Goal: Transaction & Acquisition: Purchase product/service

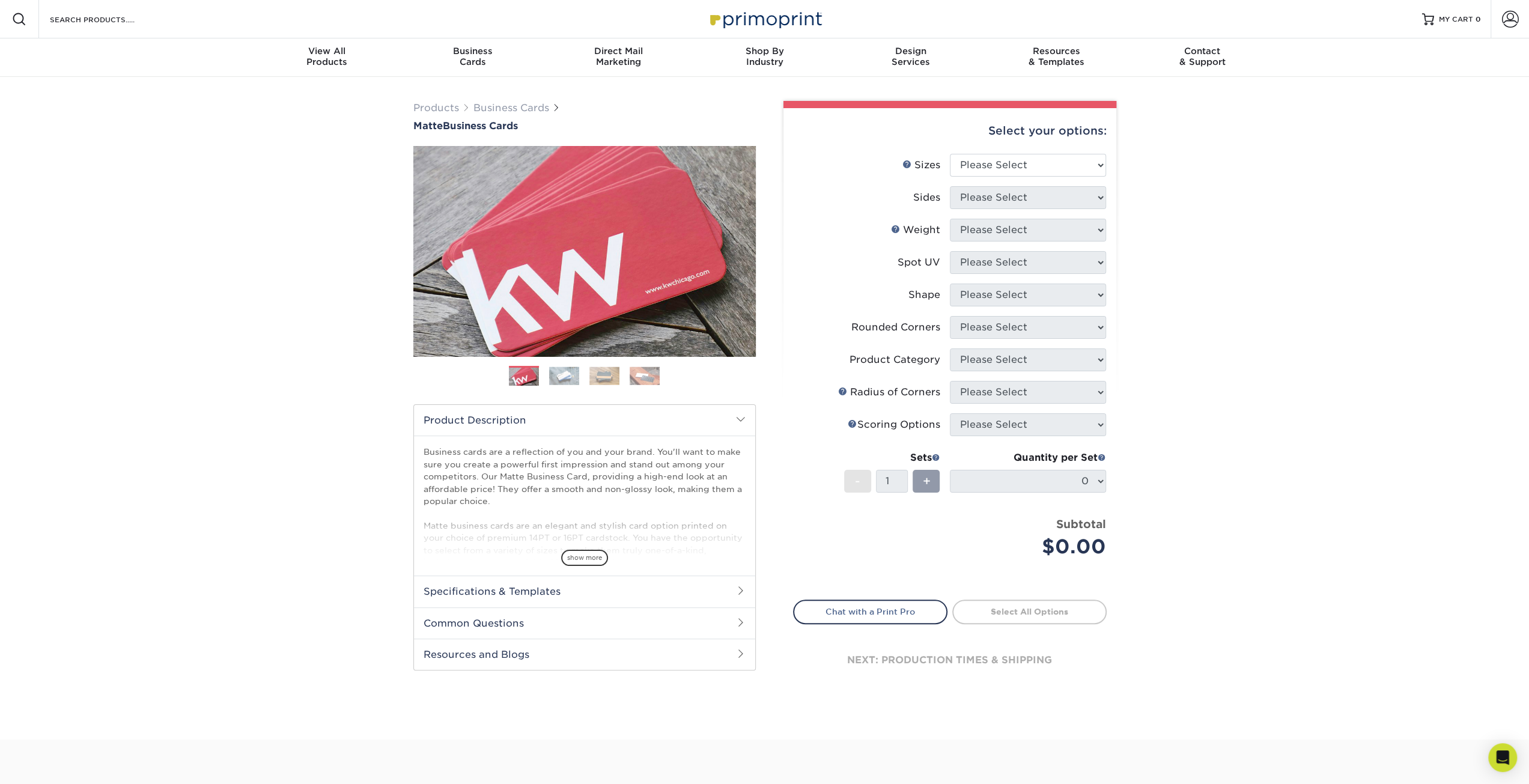
click at [563, 377] on img at bounding box center [563, 375] width 30 height 18
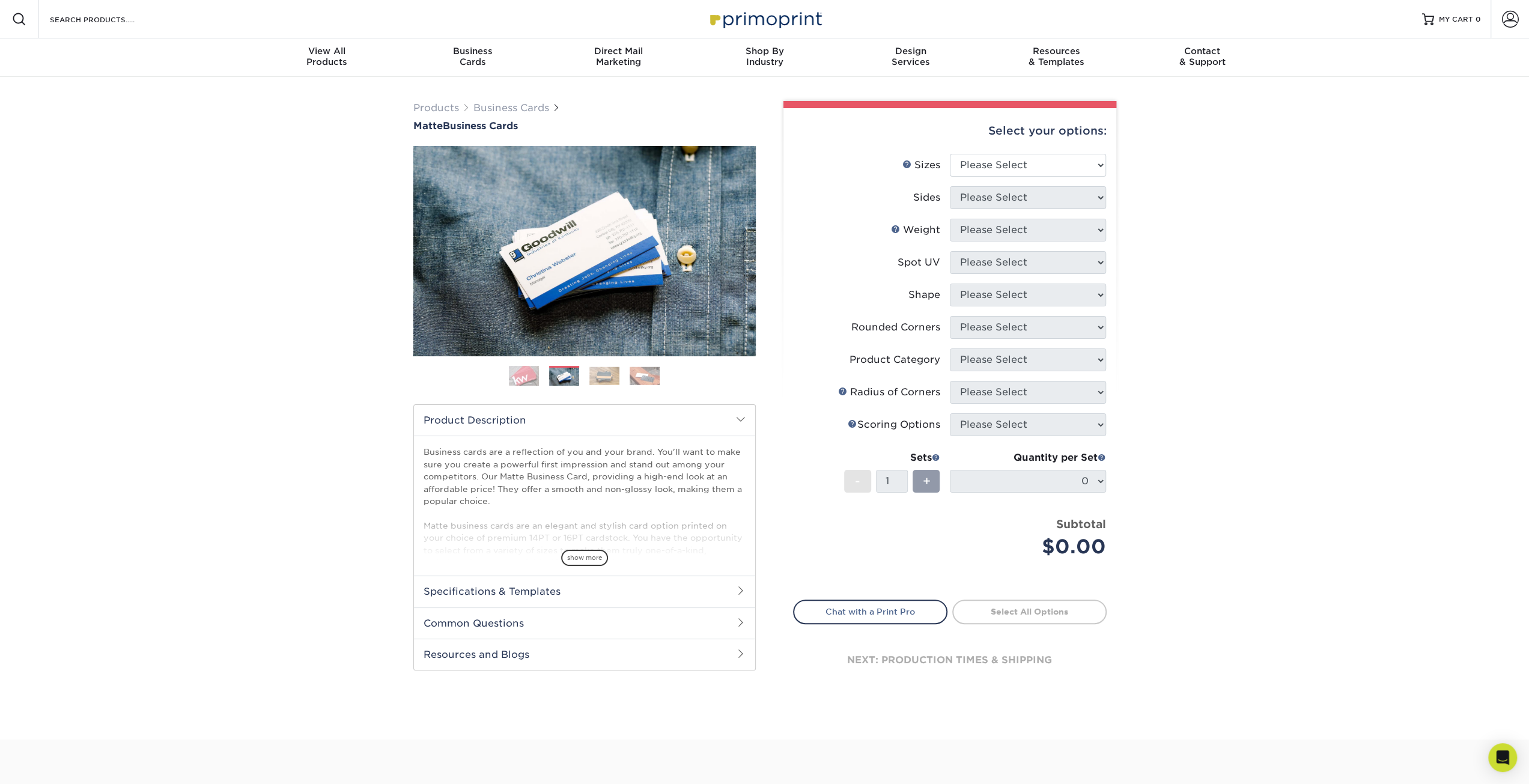
click at [598, 386] on ol at bounding box center [584, 380] width 343 height 29
click at [619, 382] on ol at bounding box center [584, 380] width 343 height 29
click at [608, 380] on img at bounding box center [604, 375] width 30 height 18
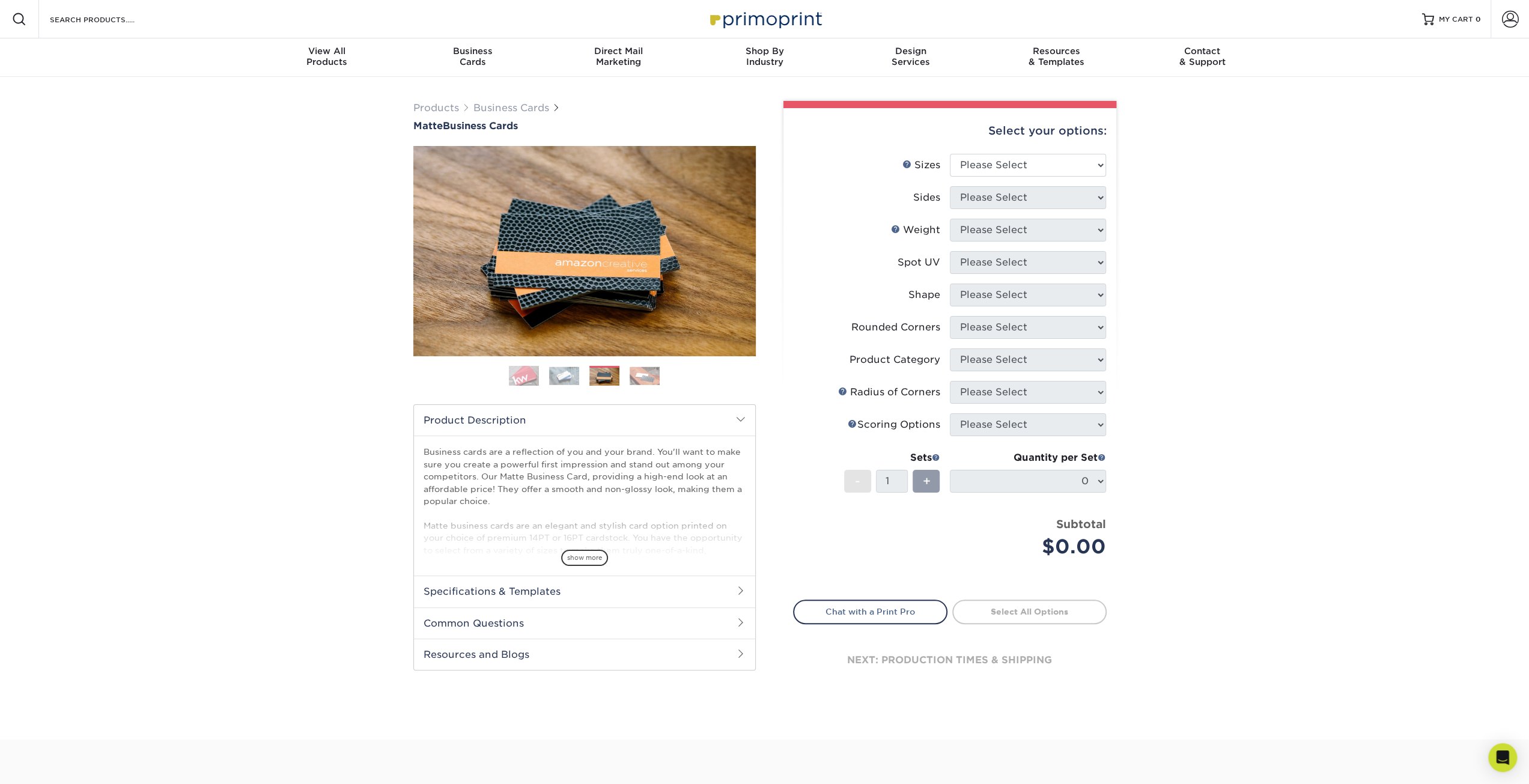
click at [623, 381] on ol at bounding box center [584, 380] width 343 height 29
click at [637, 380] on img at bounding box center [644, 375] width 30 height 18
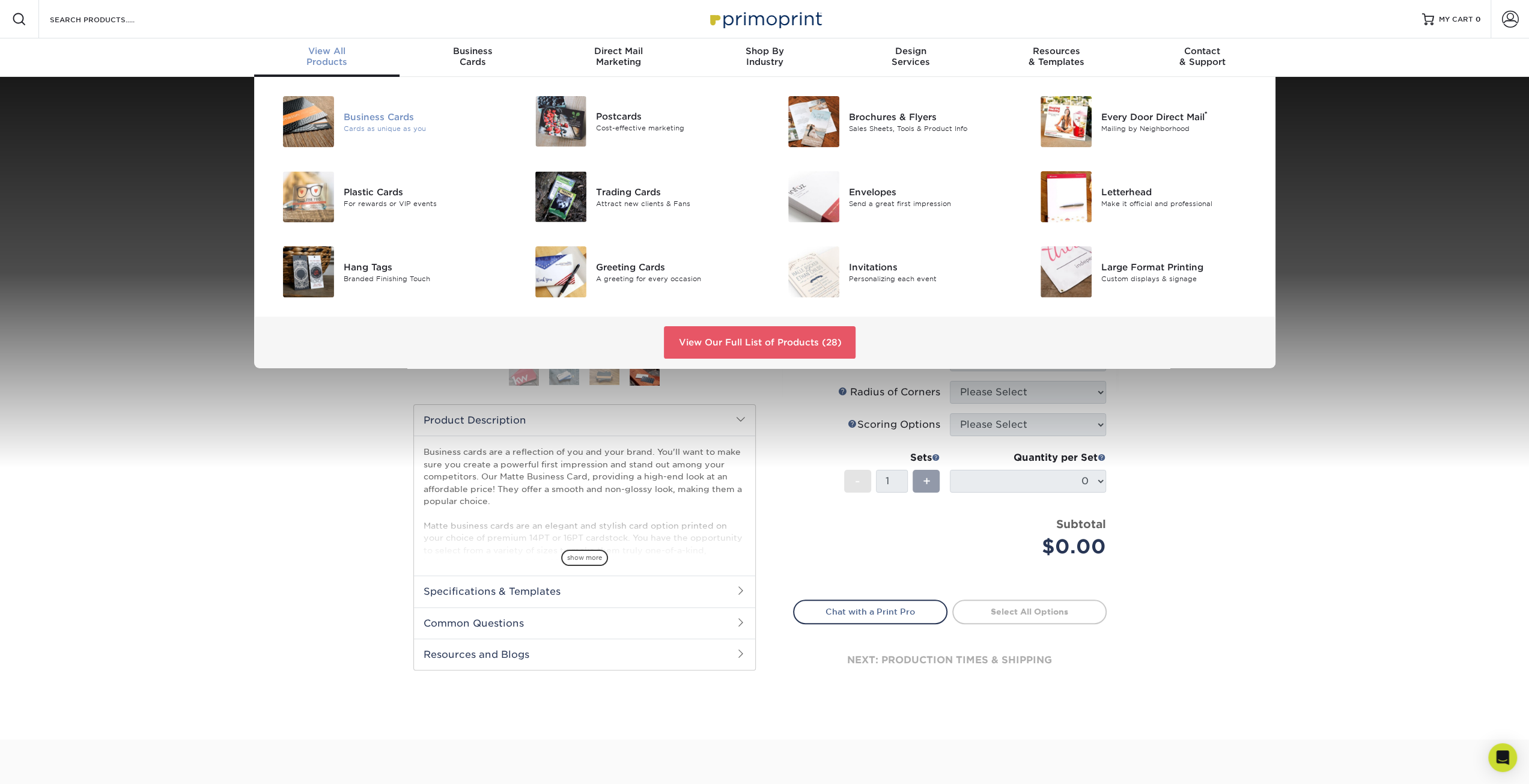
click at [364, 117] on div "Business Cards" at bounding box center [423, 117] width 159 height 13
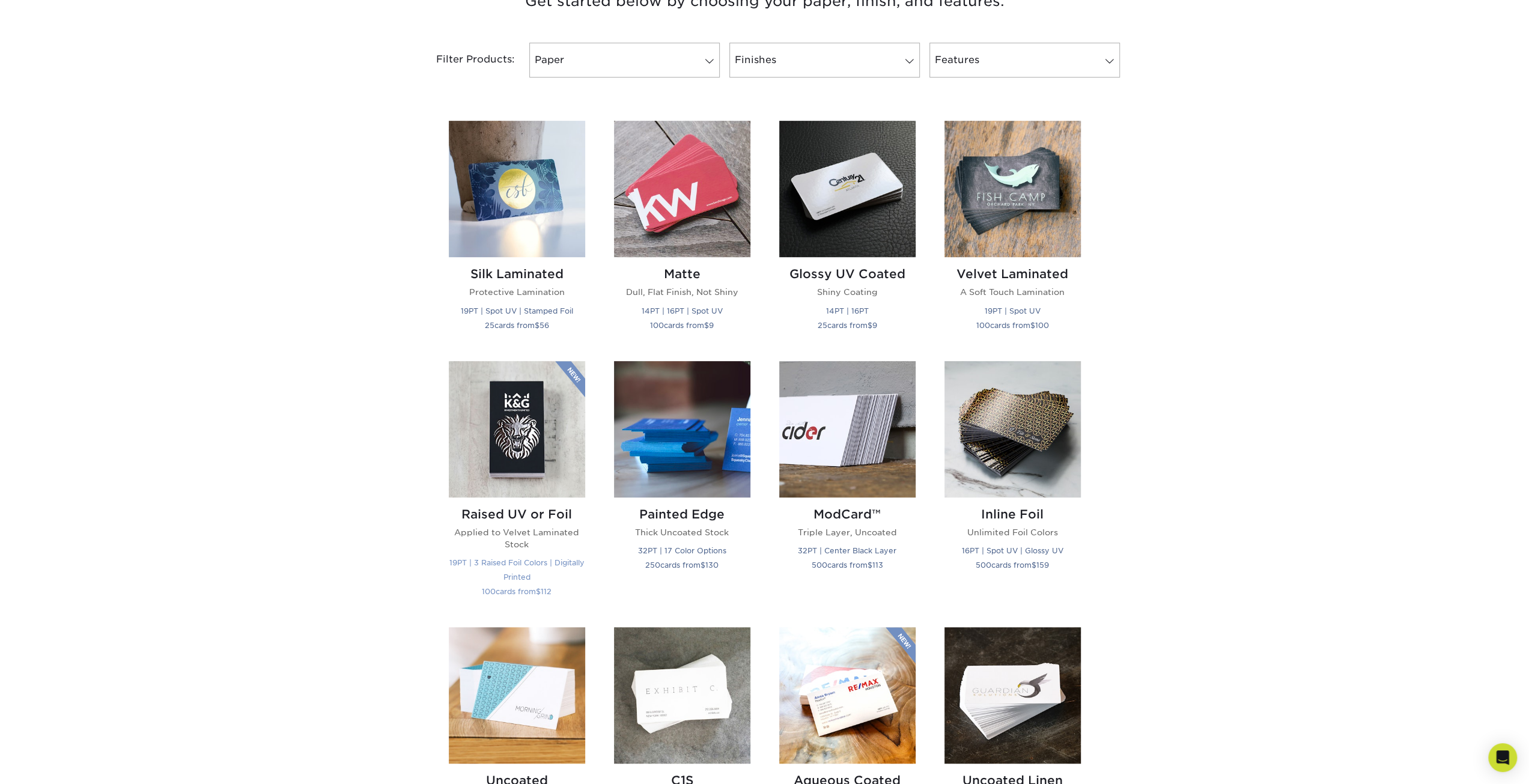
scroll to position [480, 0]
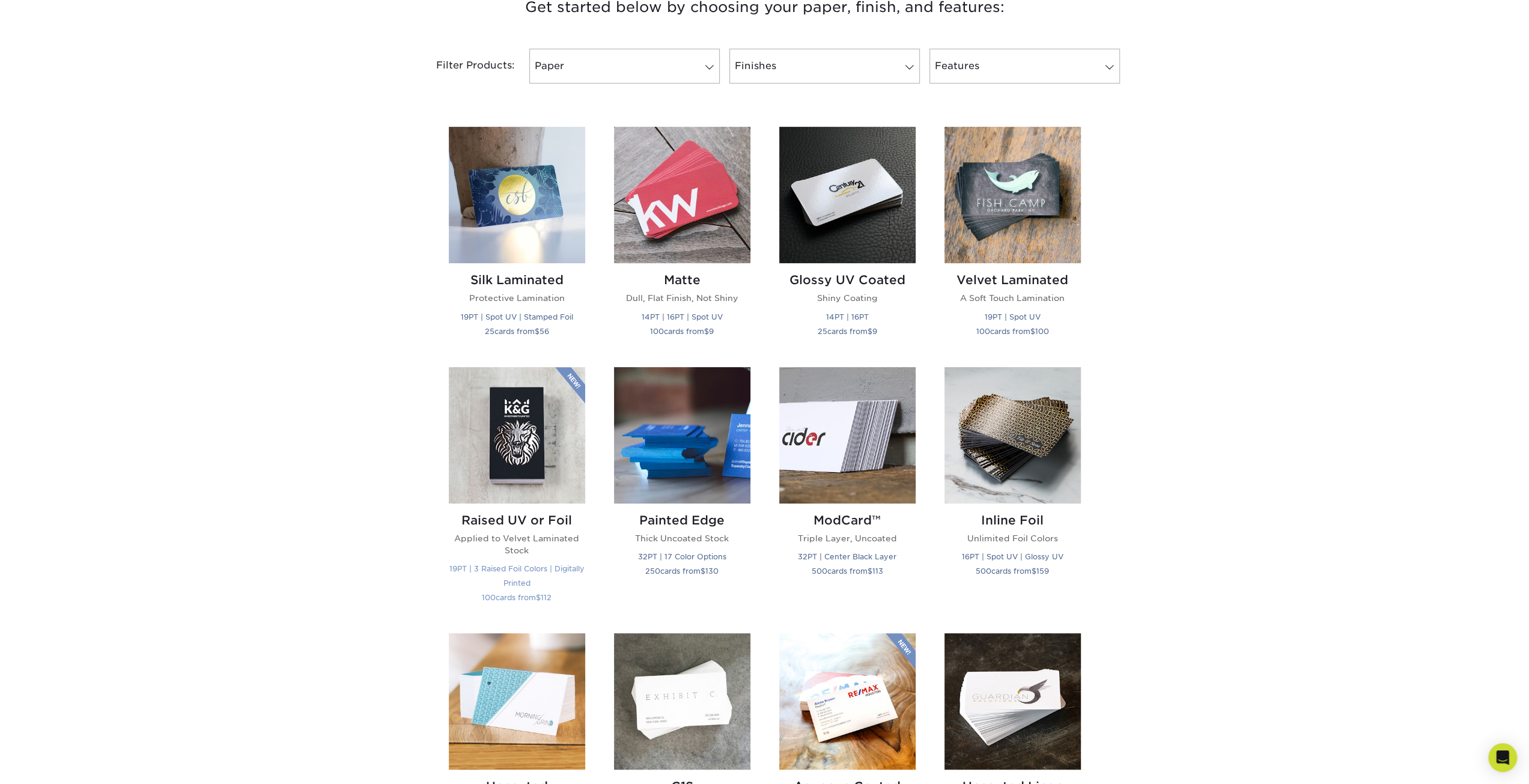
click at [516, 511] on div "Raised UV or Foil Applied to Velvet Laminated Stock 19PT | 3 Raised Foil Colors…" at bounding box center [517, 561] width 137 height 116
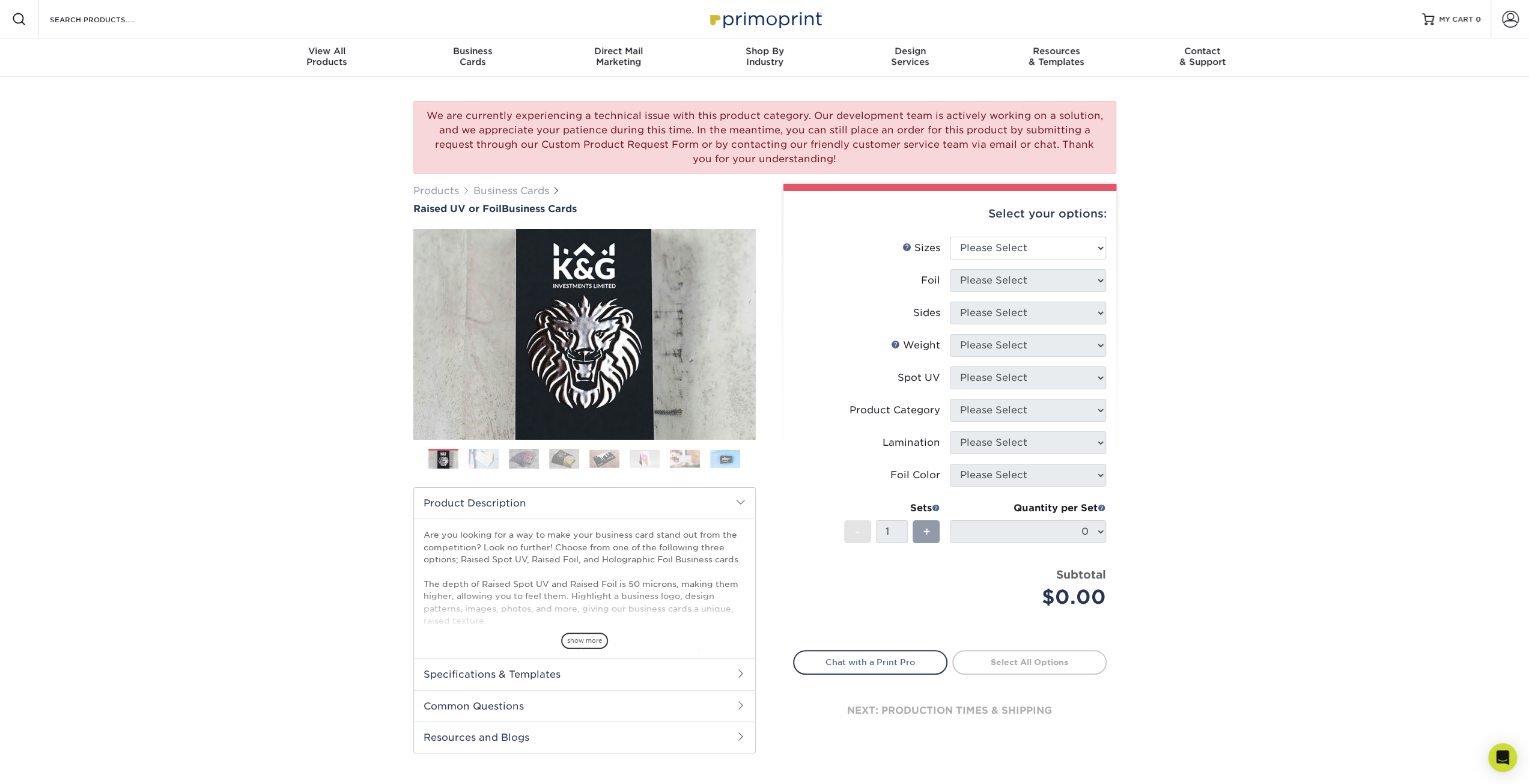
click at [476, 460] on img at bounding box center [483, 458] width 30 height 21
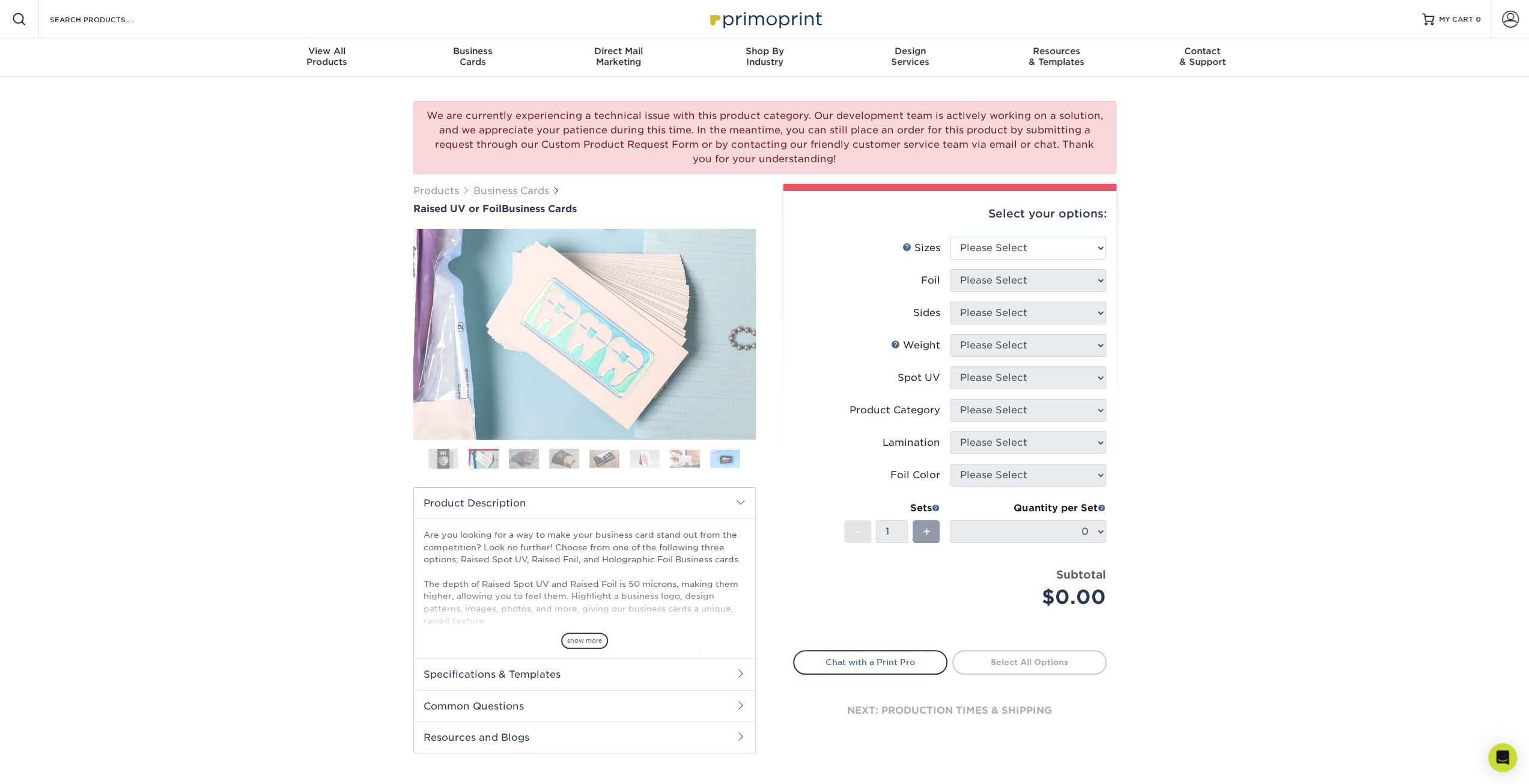
click at [522, 464] on img at bounding box center [523, 458] width 30 height 21
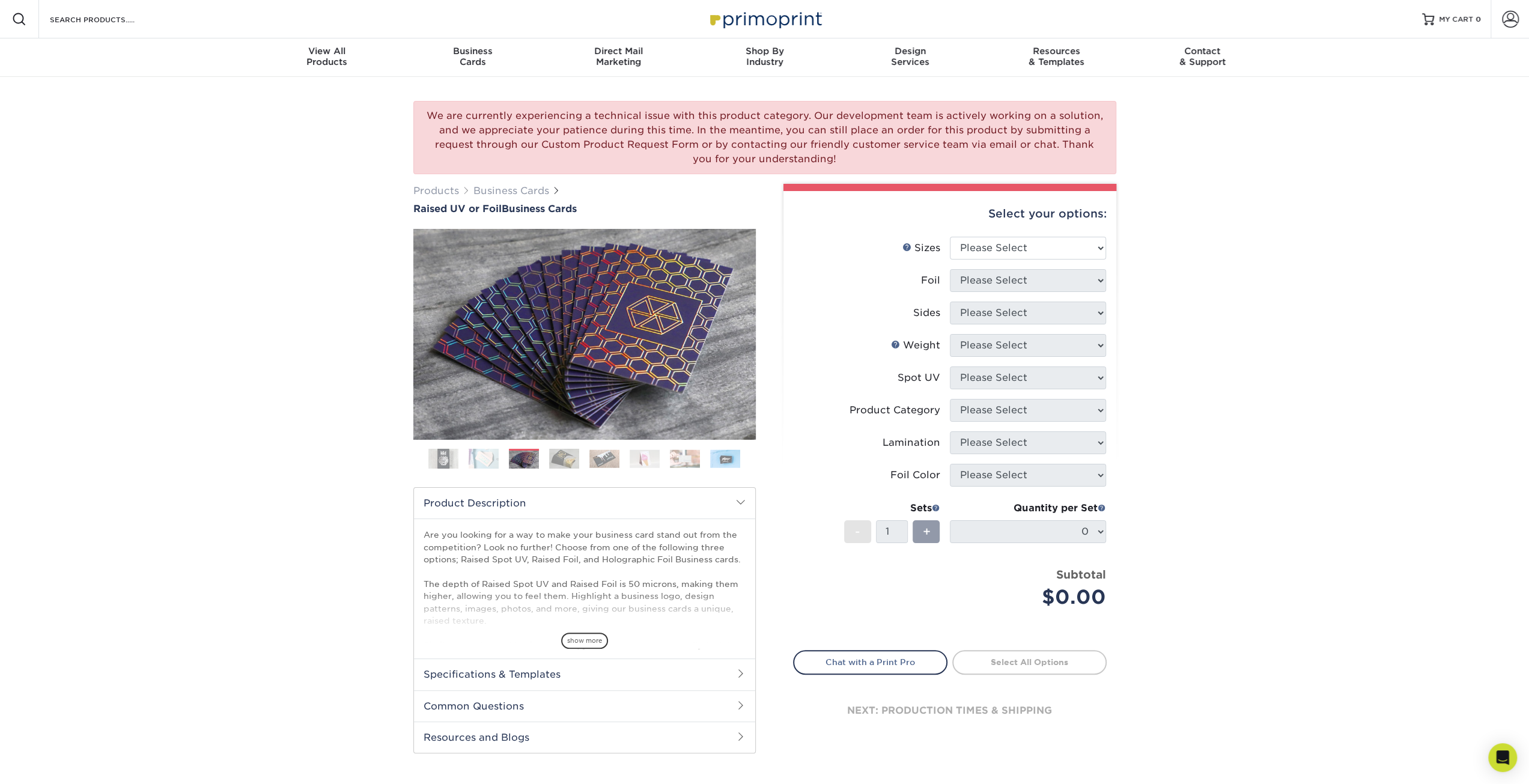
click at [563, 464] on img at bounding box center [563, 458] width 30 height 21
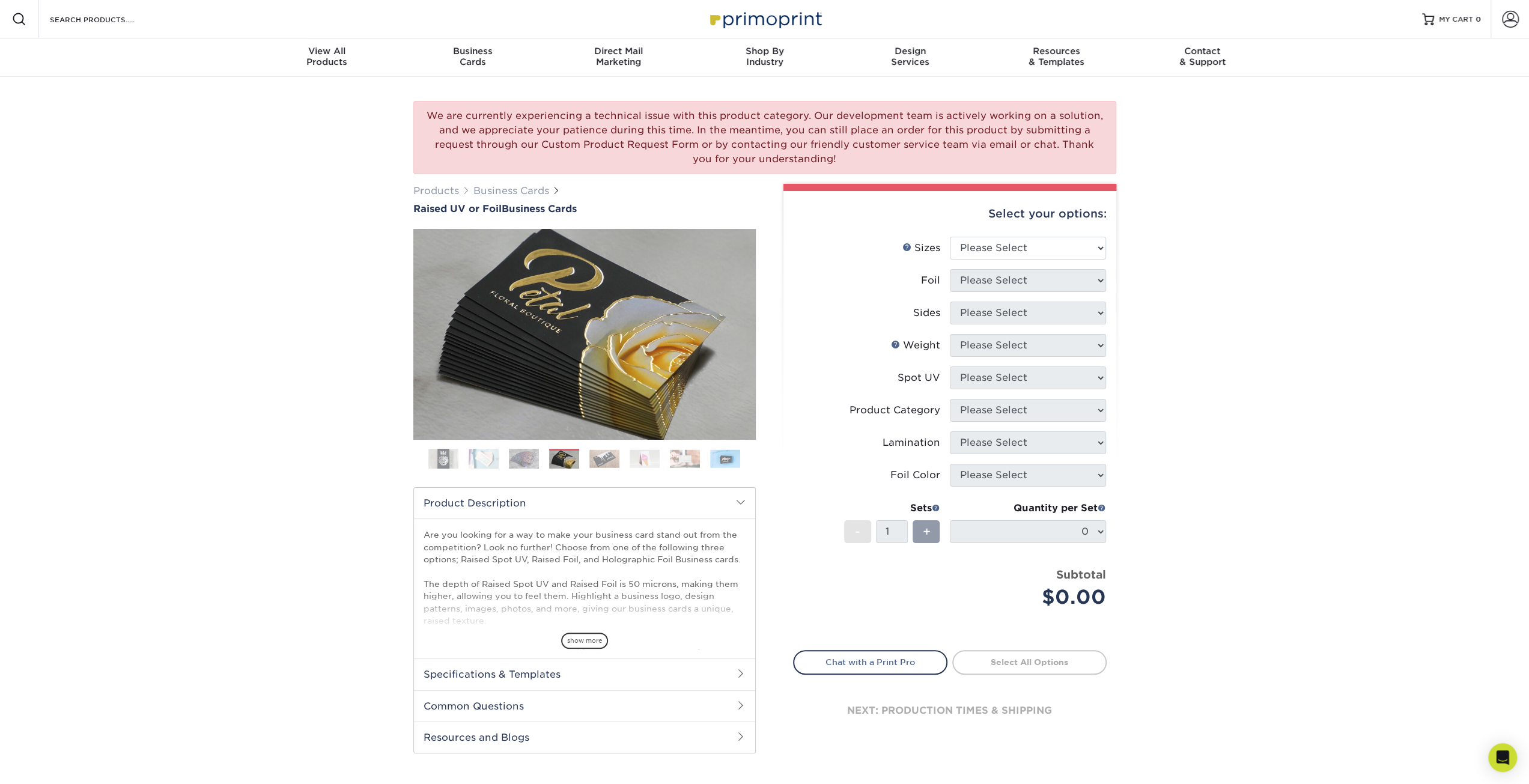
click at [607, 459] on img at bounding box center [604, 457] width 30 height 18
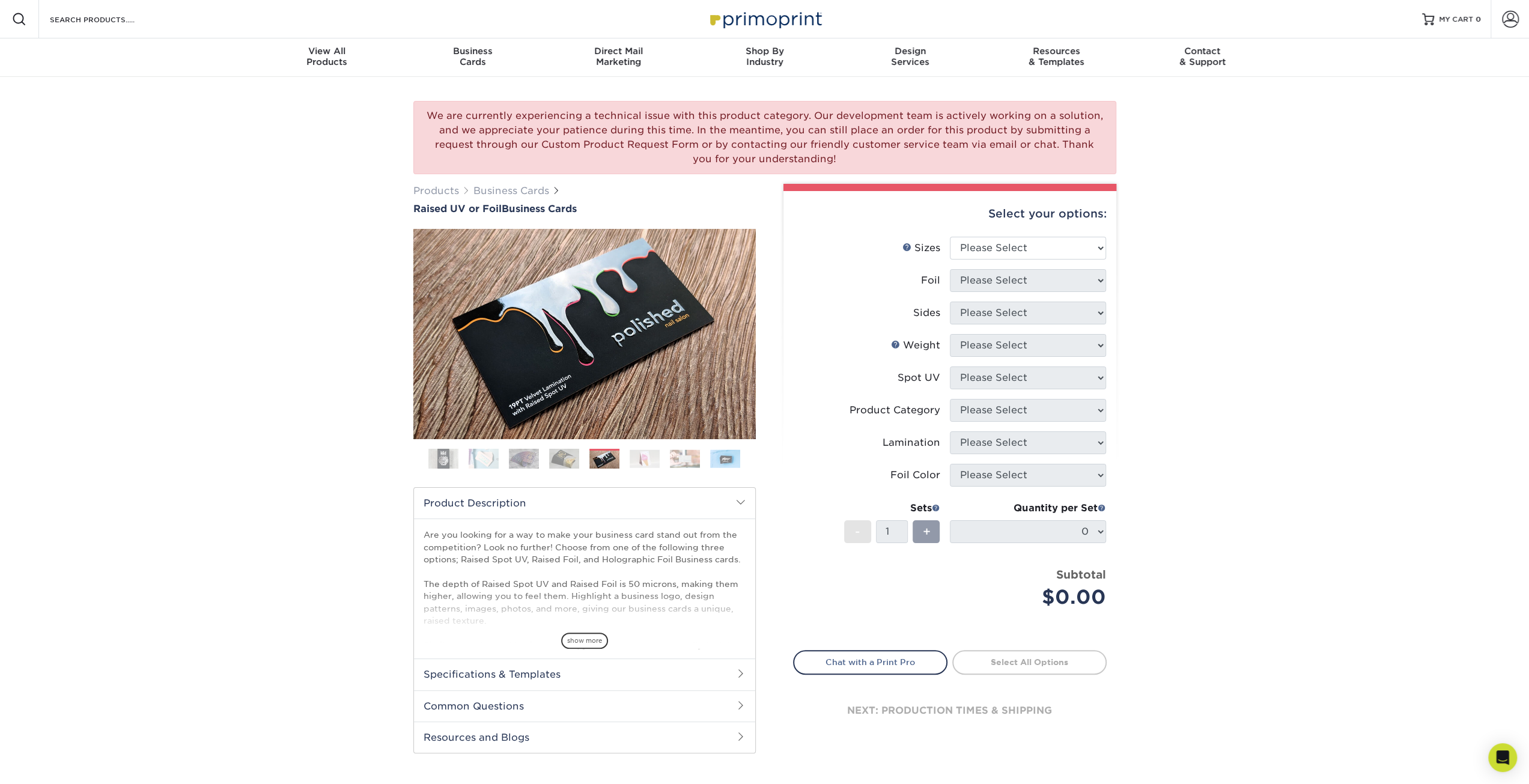
click at [652, 469] on ol at bounding box center [584, 463] width 343 height 29
click at [650, 467] on img at bounding box center [644, 457] width 30 height 18
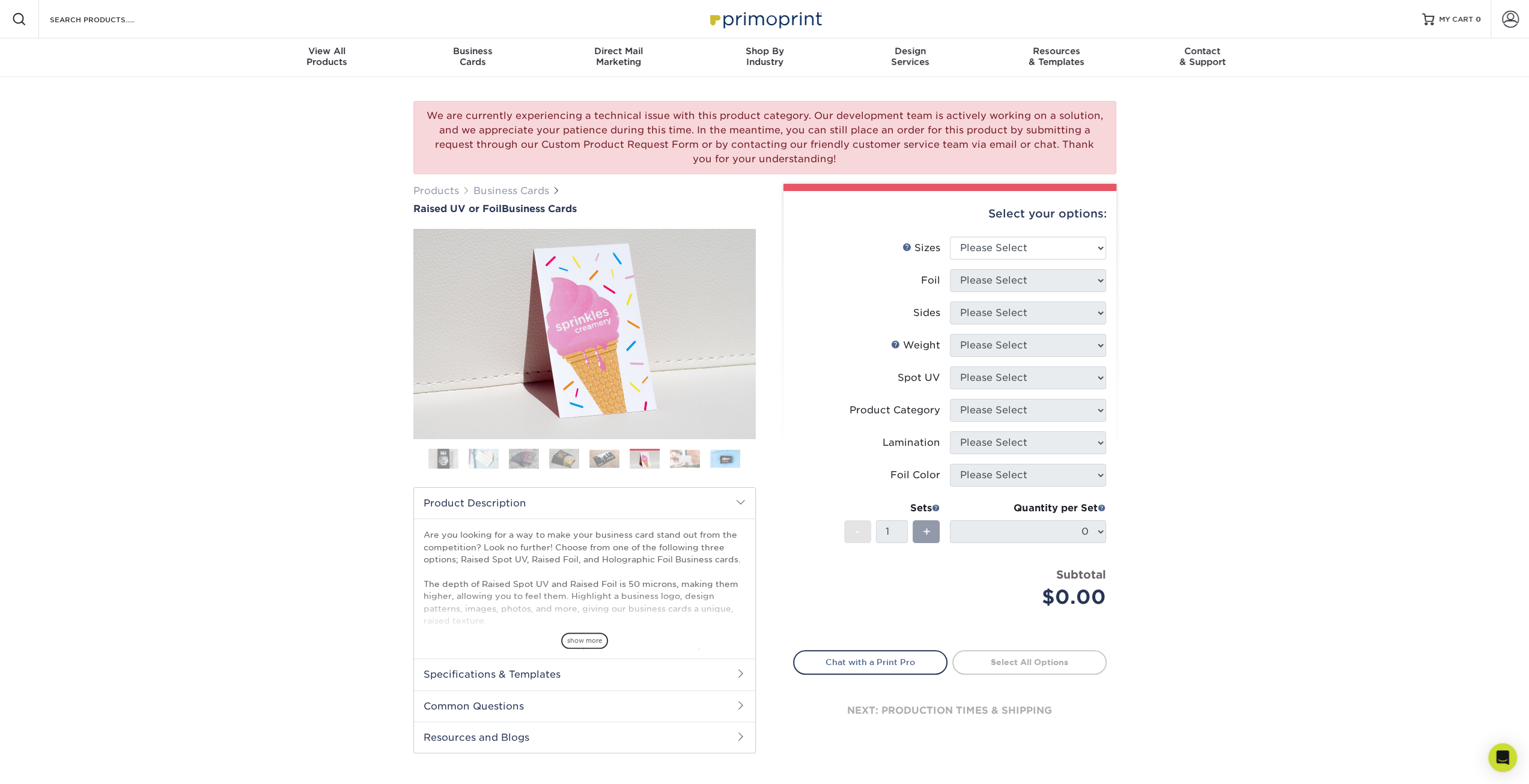
click at [682, 460] on img at bounding box center [684, 457] width 30 height 18
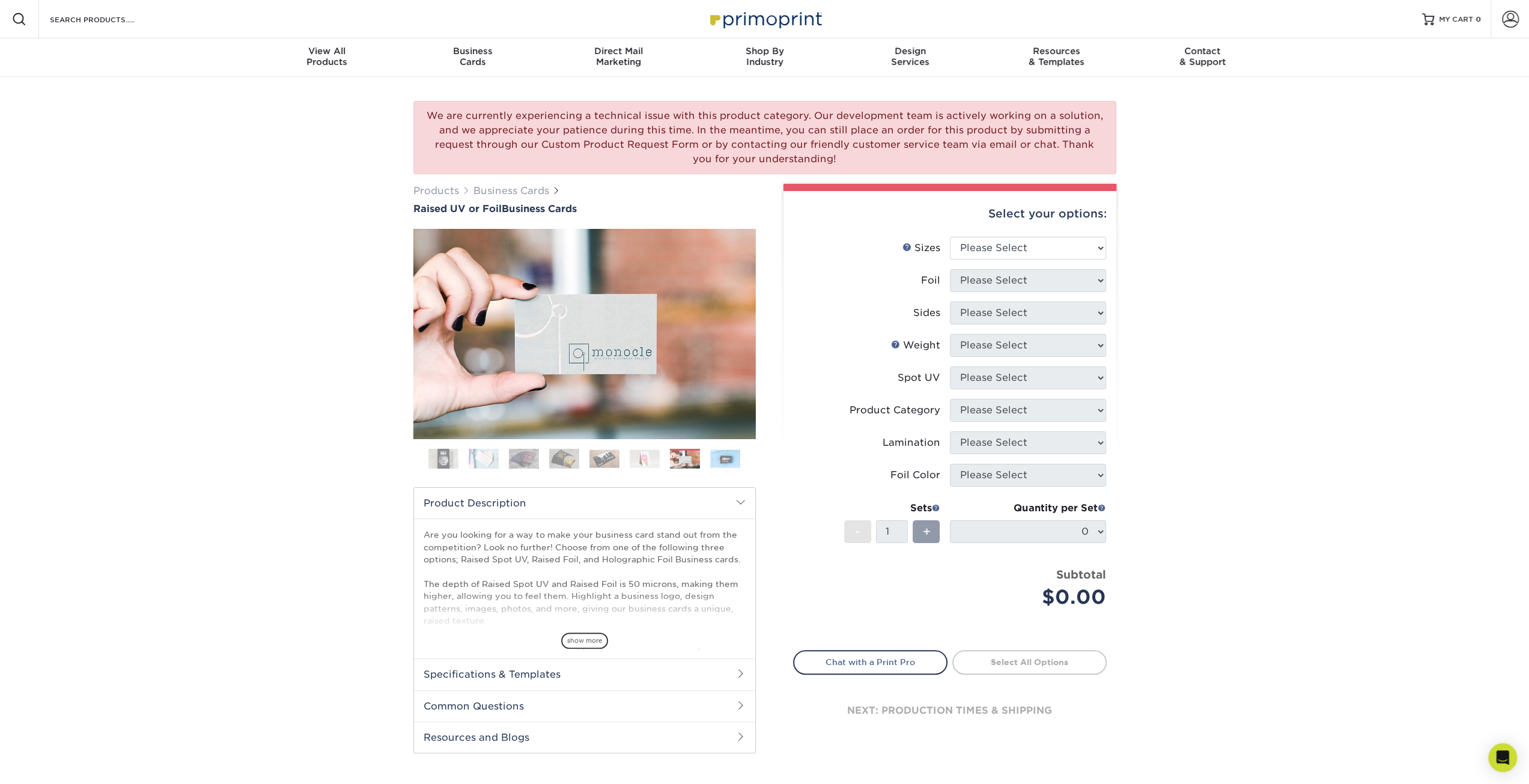
click at [722, 462] on img at bounding box center [724, 457] width 30 height 18
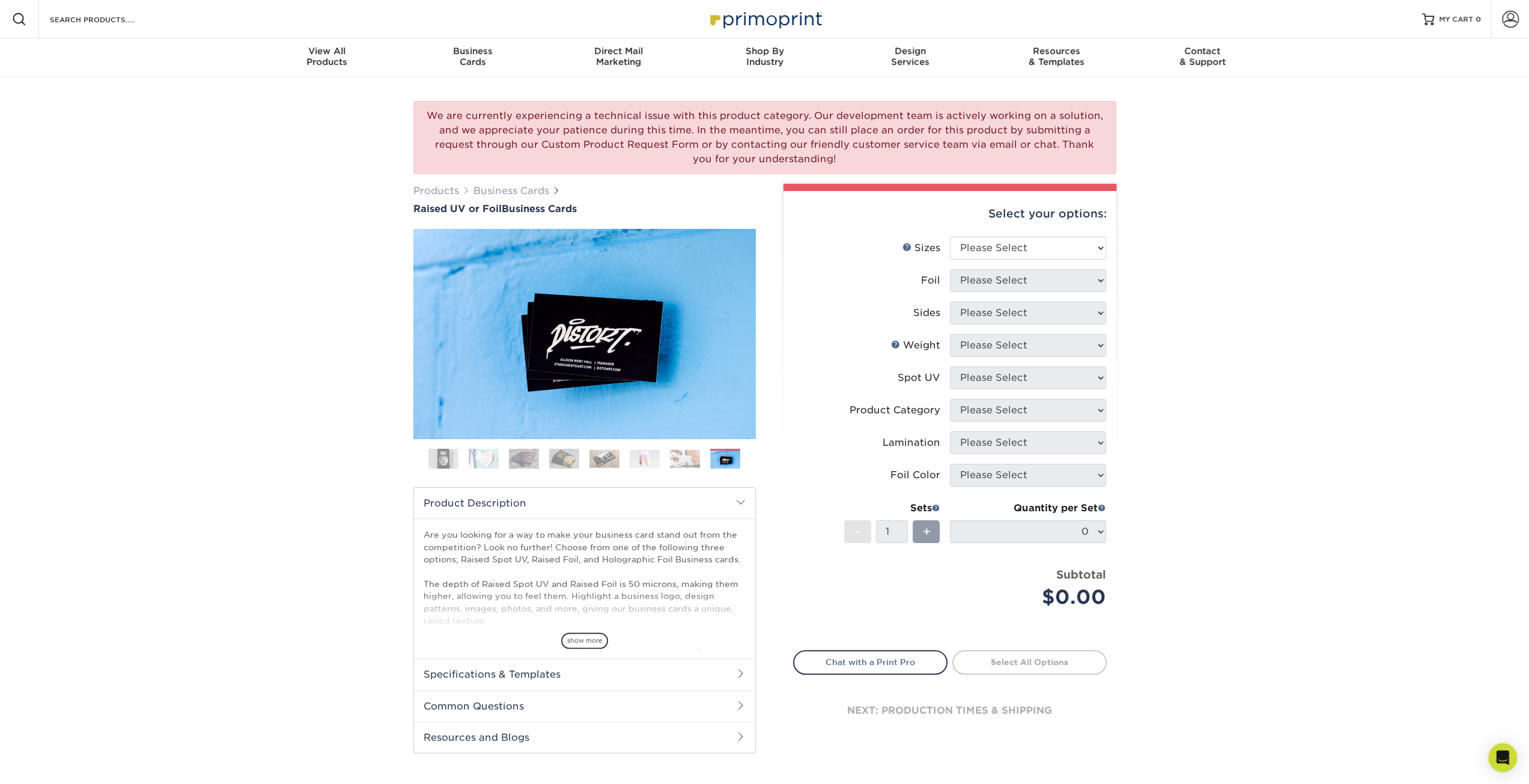
click at [452, 470] on ol at bounding box center [584, 463] width 343 height 29
click at [460, 469] on ol at bounding box center [584, 463] width 343 height 29
click at [445, 462] on img at bounding box center [442, 458] width 30 height 30
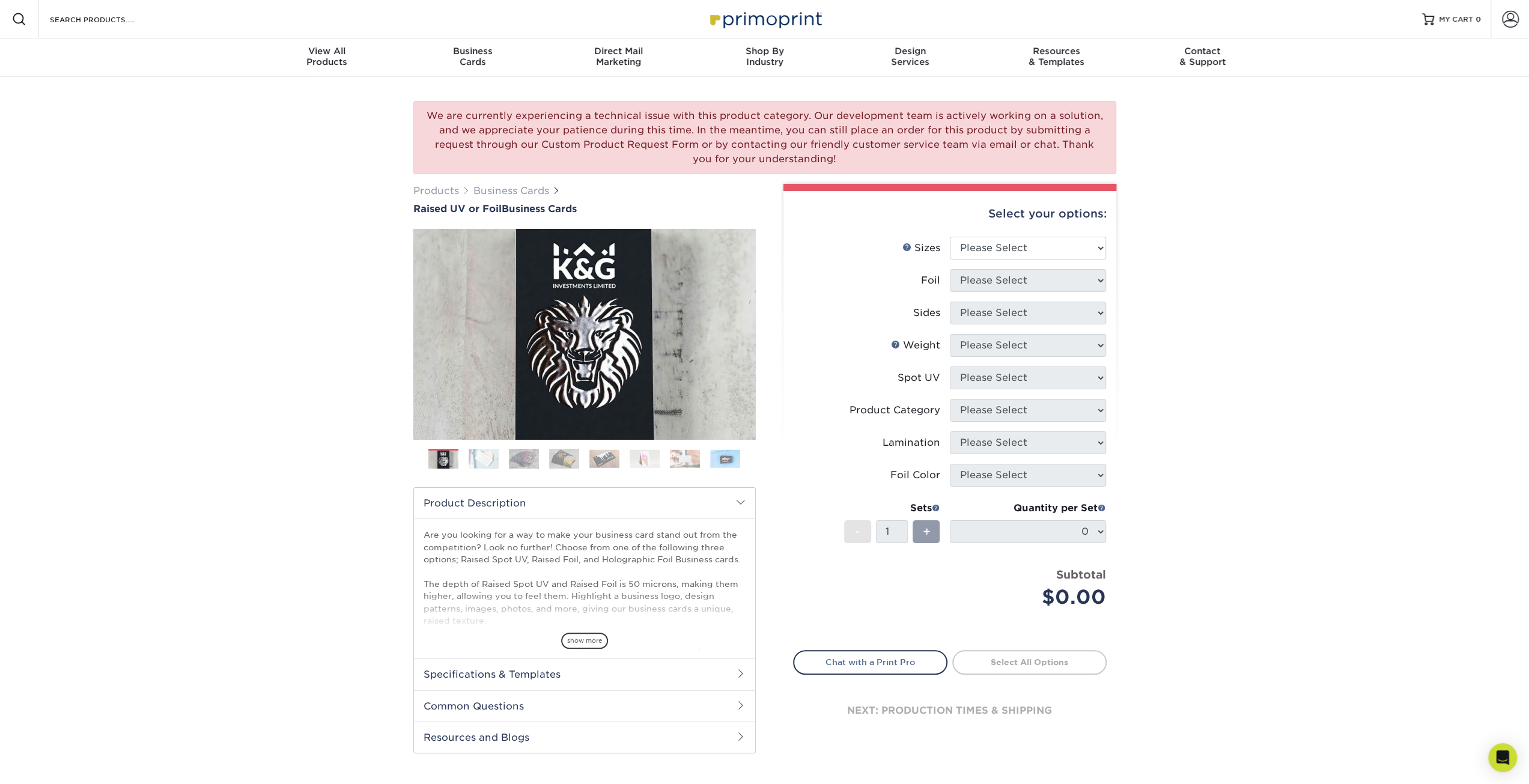
click at [490, 459] on img at bounding box center [483, 458] width 30 height 21
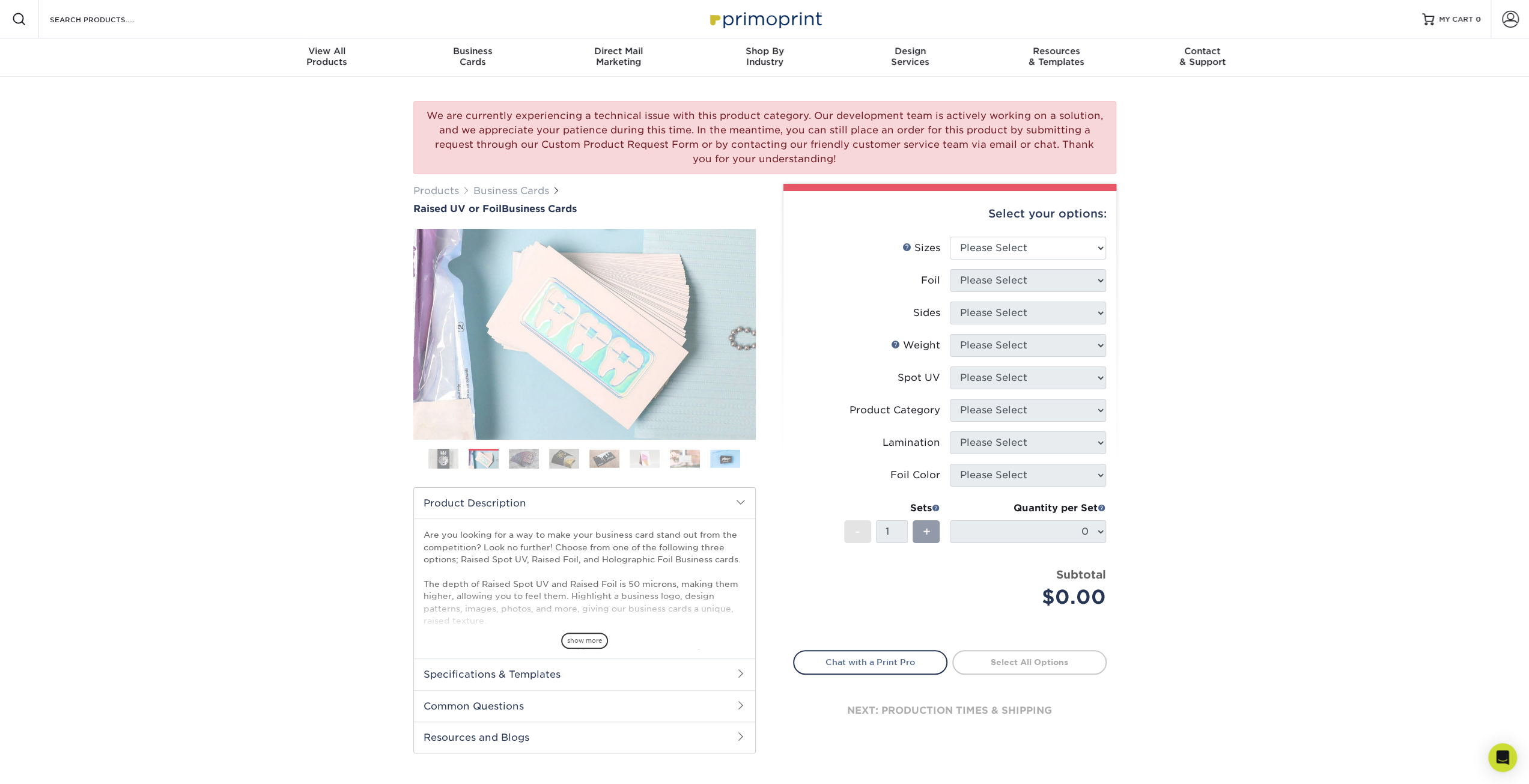
click at [528, 465] on img at bounding box center [523, 458] width 30 height 21
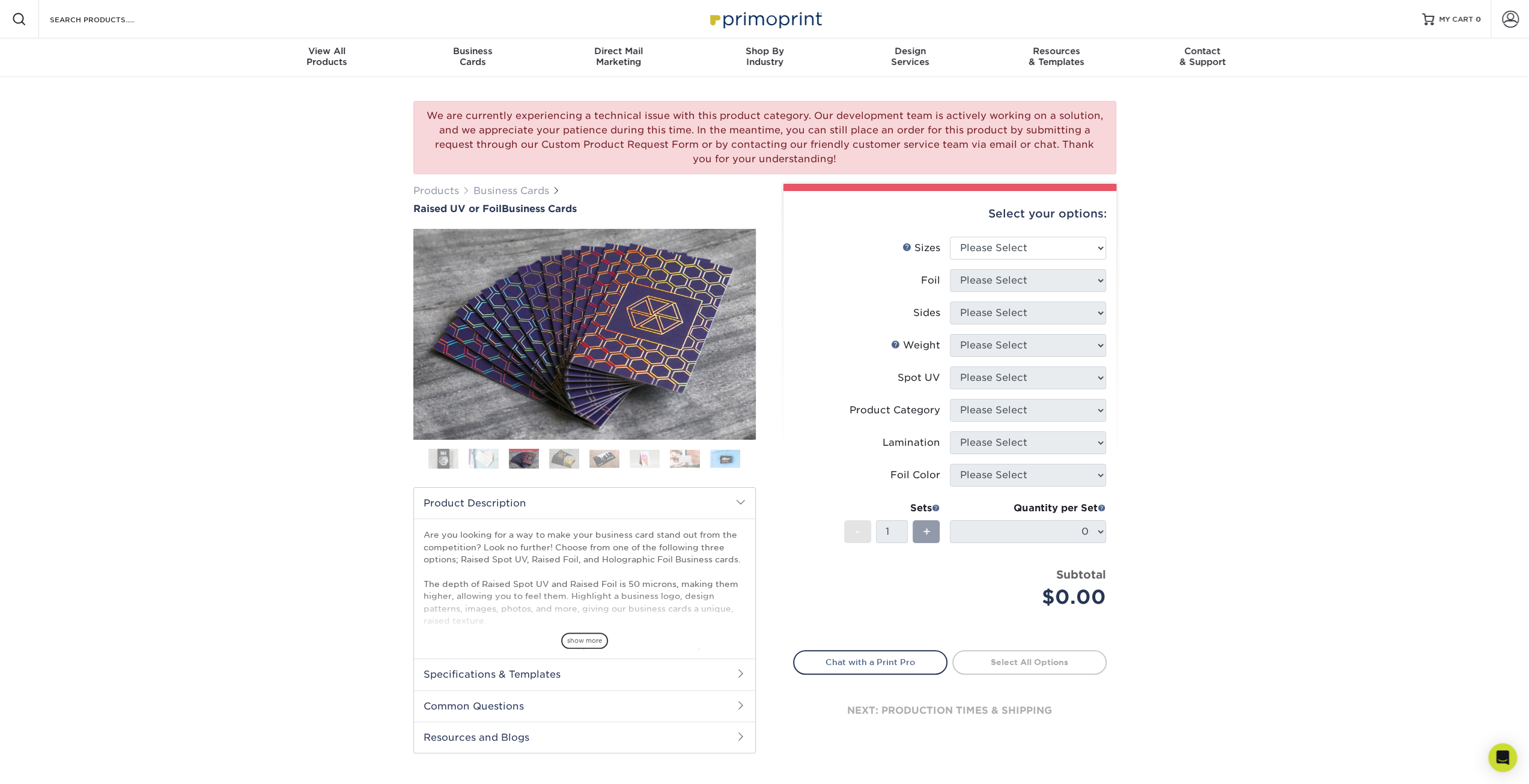
click at [449, 460] on img at bounding box center [442, 458] width 30 height 30
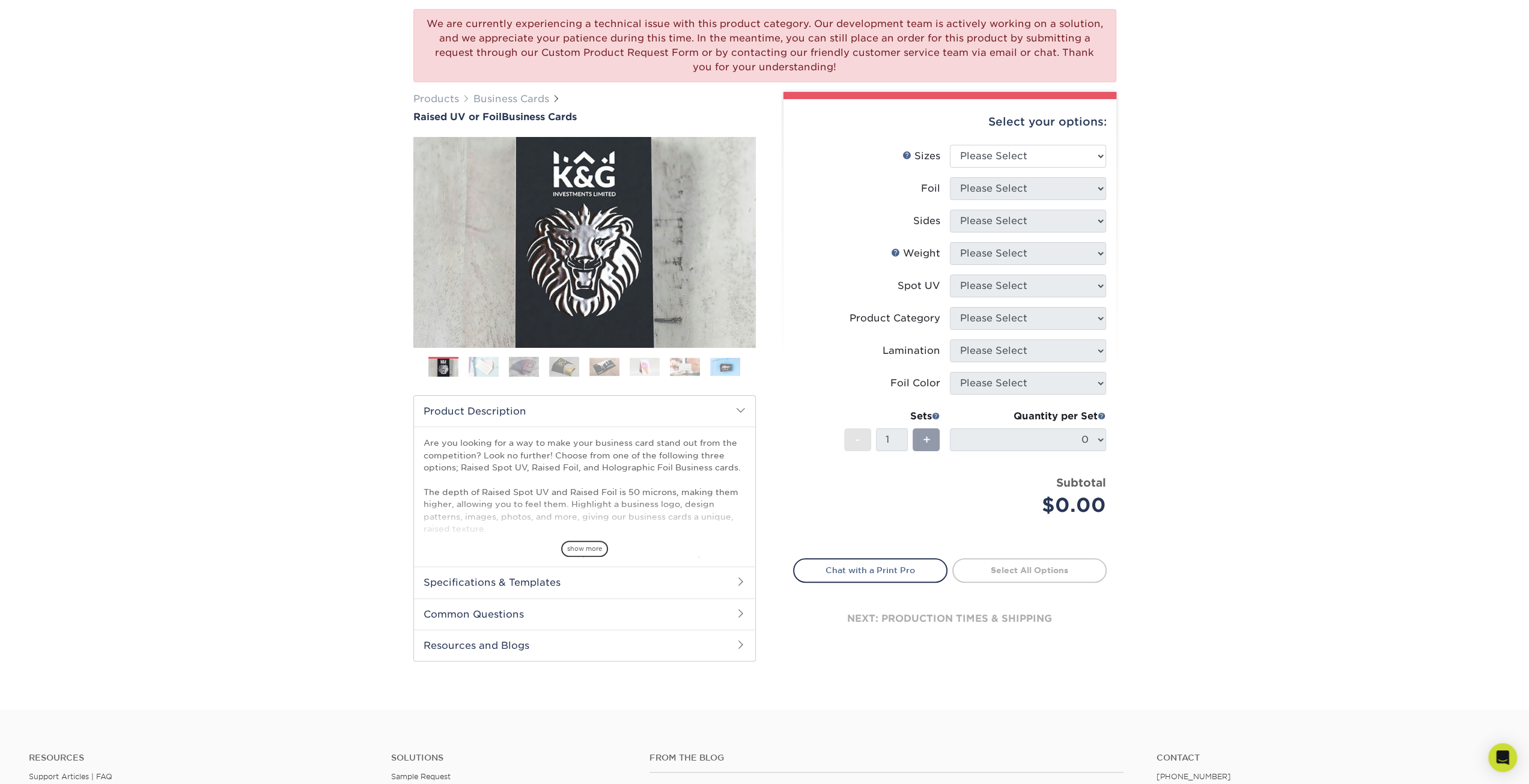
scroll to position [180, 0]
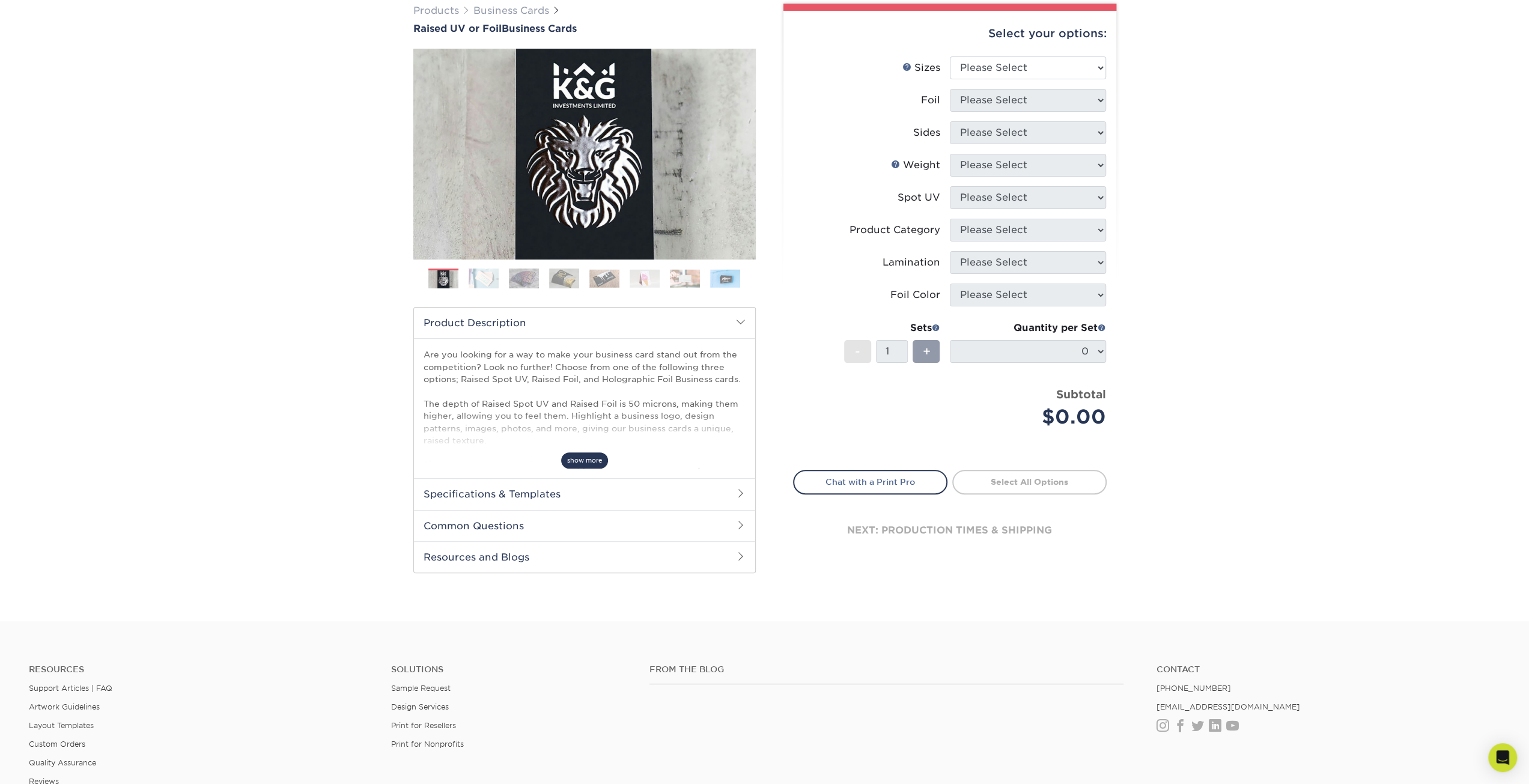
click at [582, 463] on span "show more" at bounding box center [584, 460] width 47 height 16
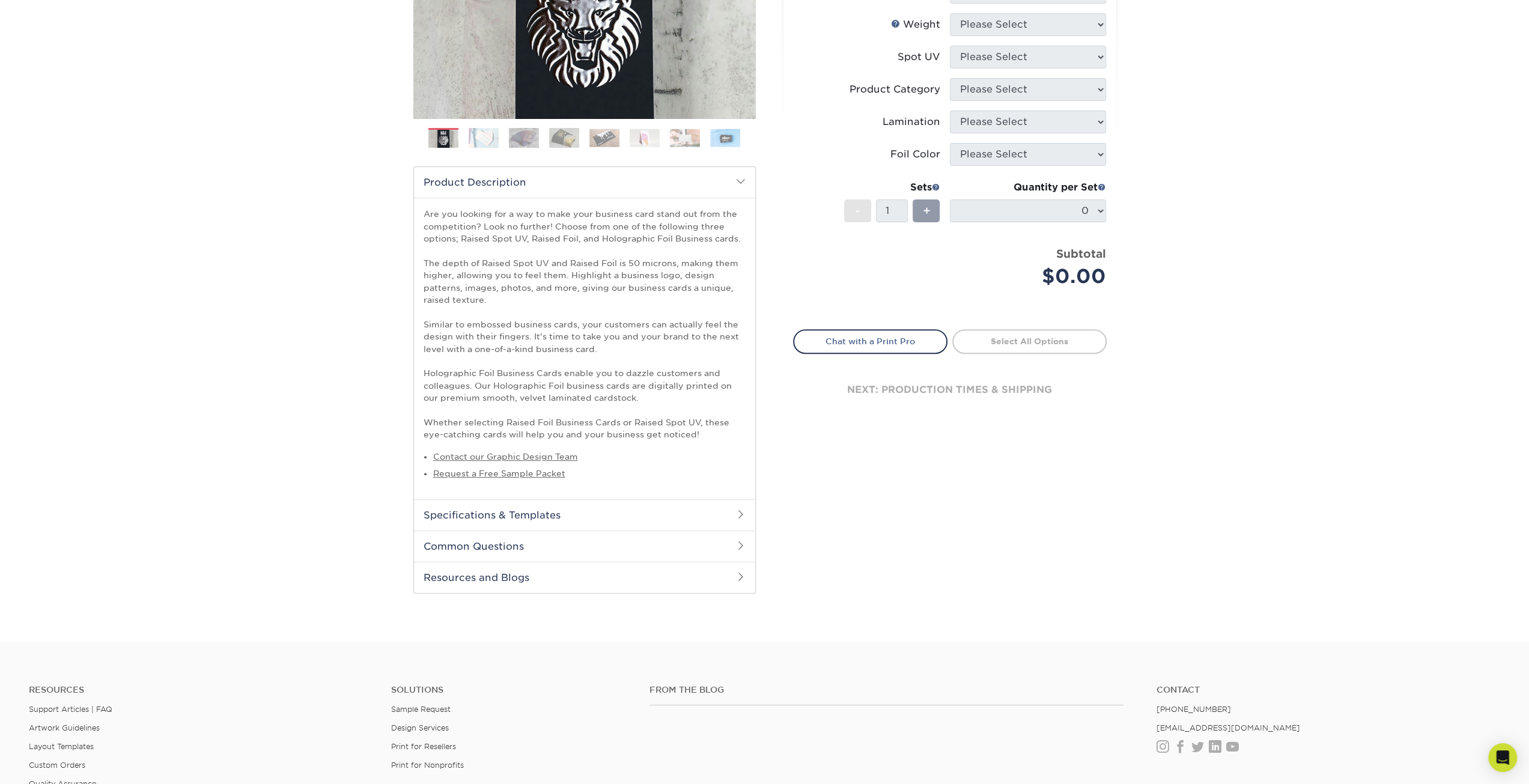
scroll to position [360, 0]
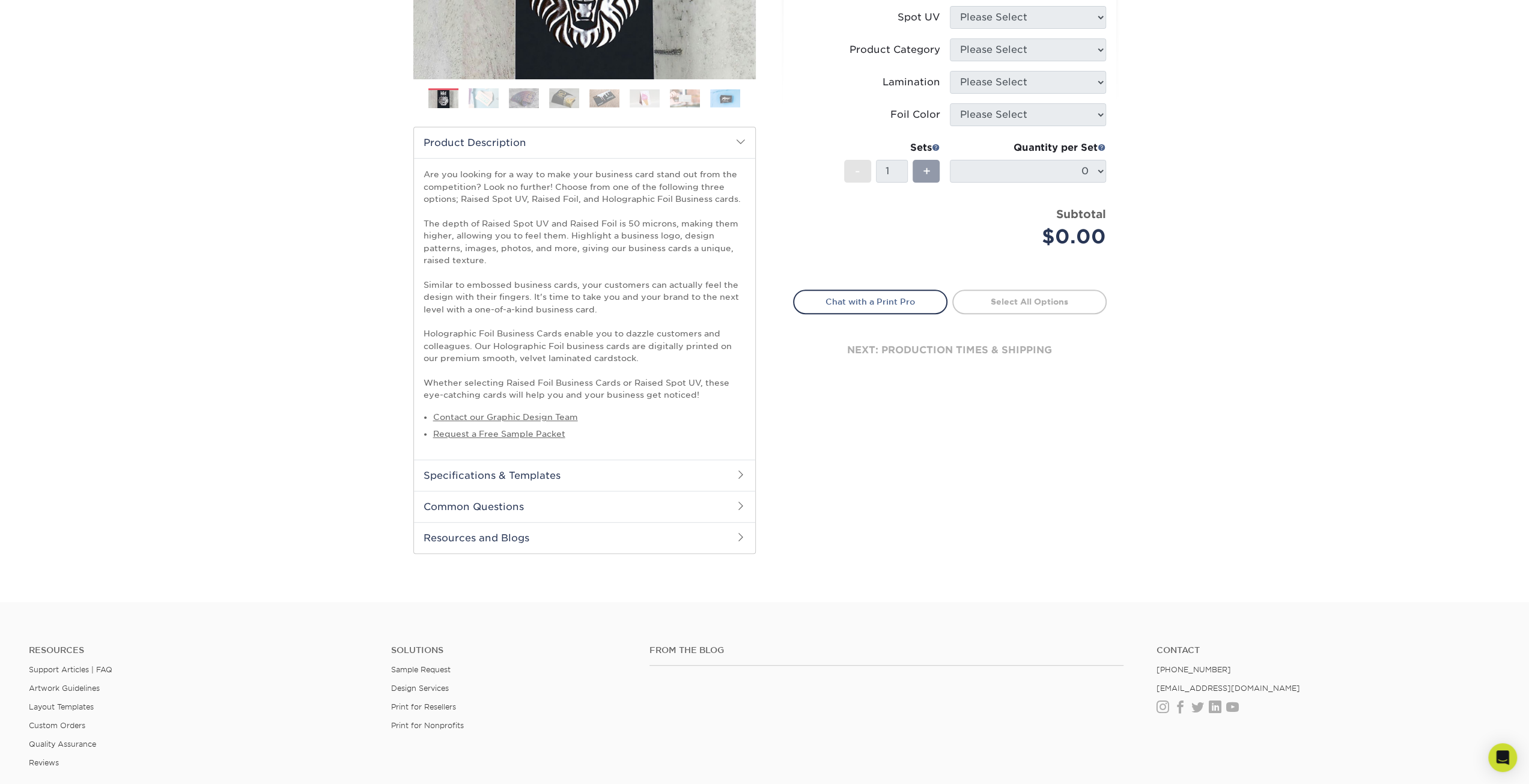
click at [574, 478] on h2 "Specifications & Templates" at bounding box center [584, 475] width 341 height 32
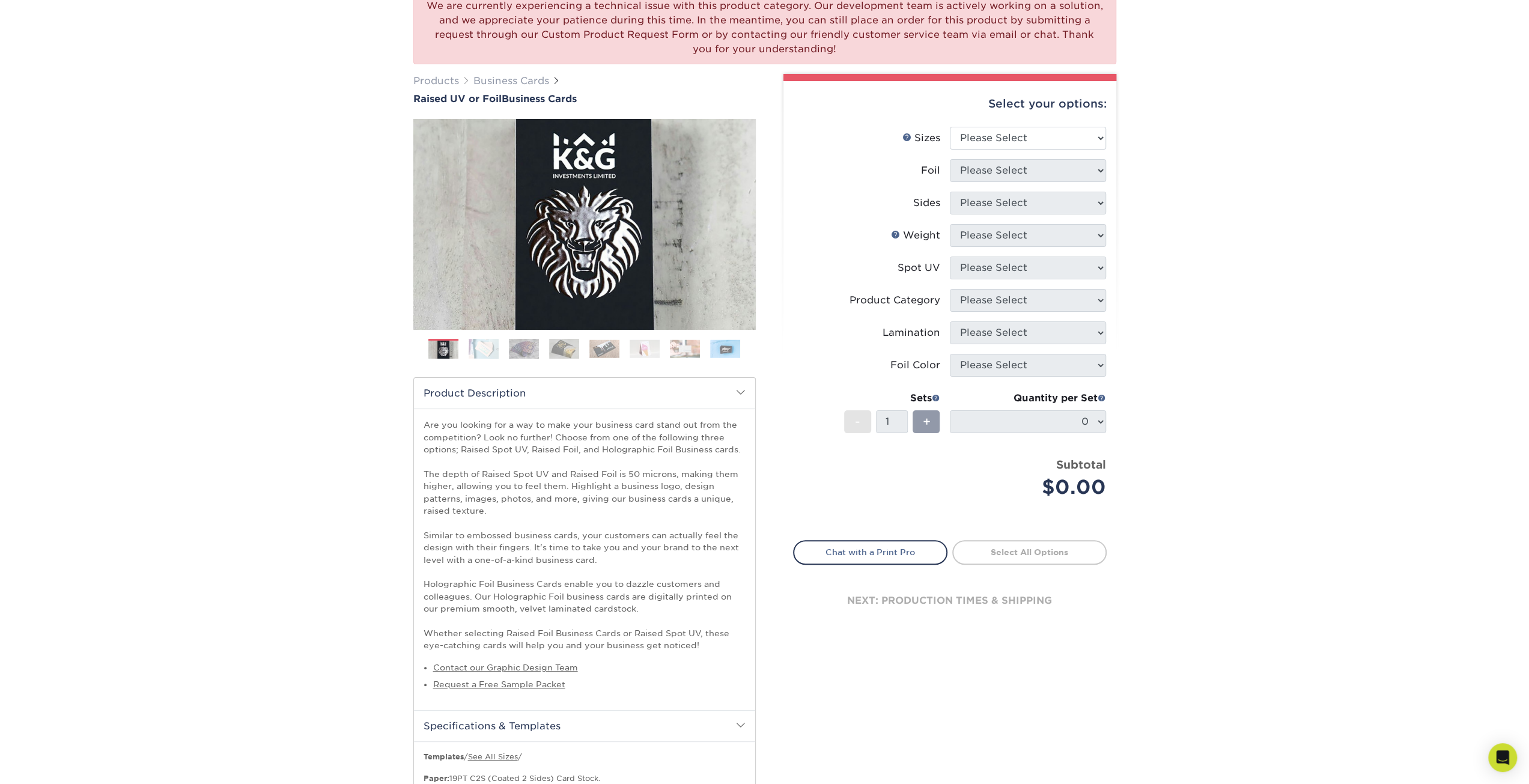
scroll to position [60, 0]
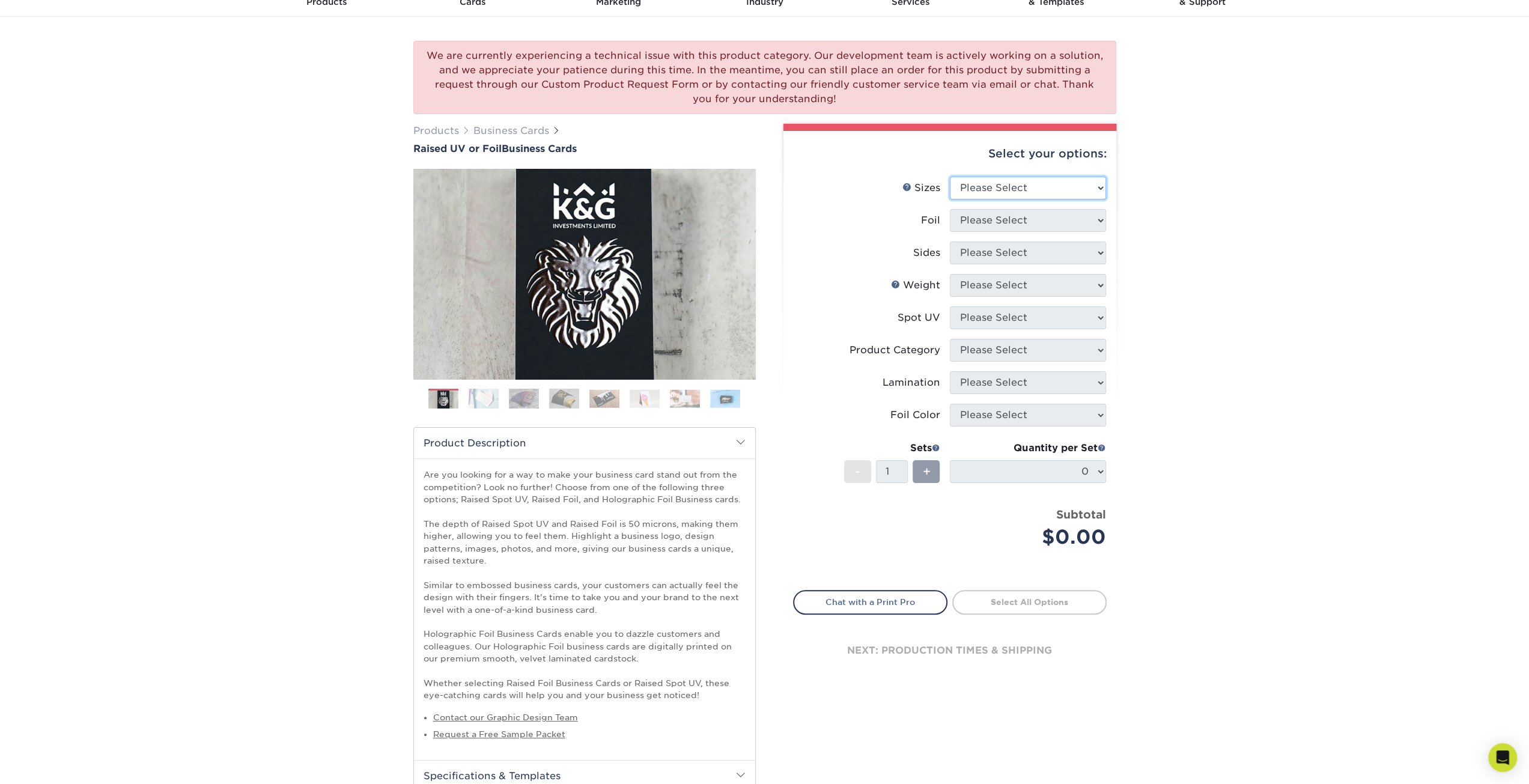
click at [1019, 186] on select "Please Select 2" x 3.5" - Standard" at bounding box center [1028, 188] width 157 height 23
select select "2.00x3.50"
click at [949, 177] on select "Please Select 2" x 3.5" - Standard" at bounding box center [1028, 188] width 157 height 23
click at [1024, 221] on select "Please Select No Yes" at bounding box center [1028, 221] width 157 height 23
select select "1"
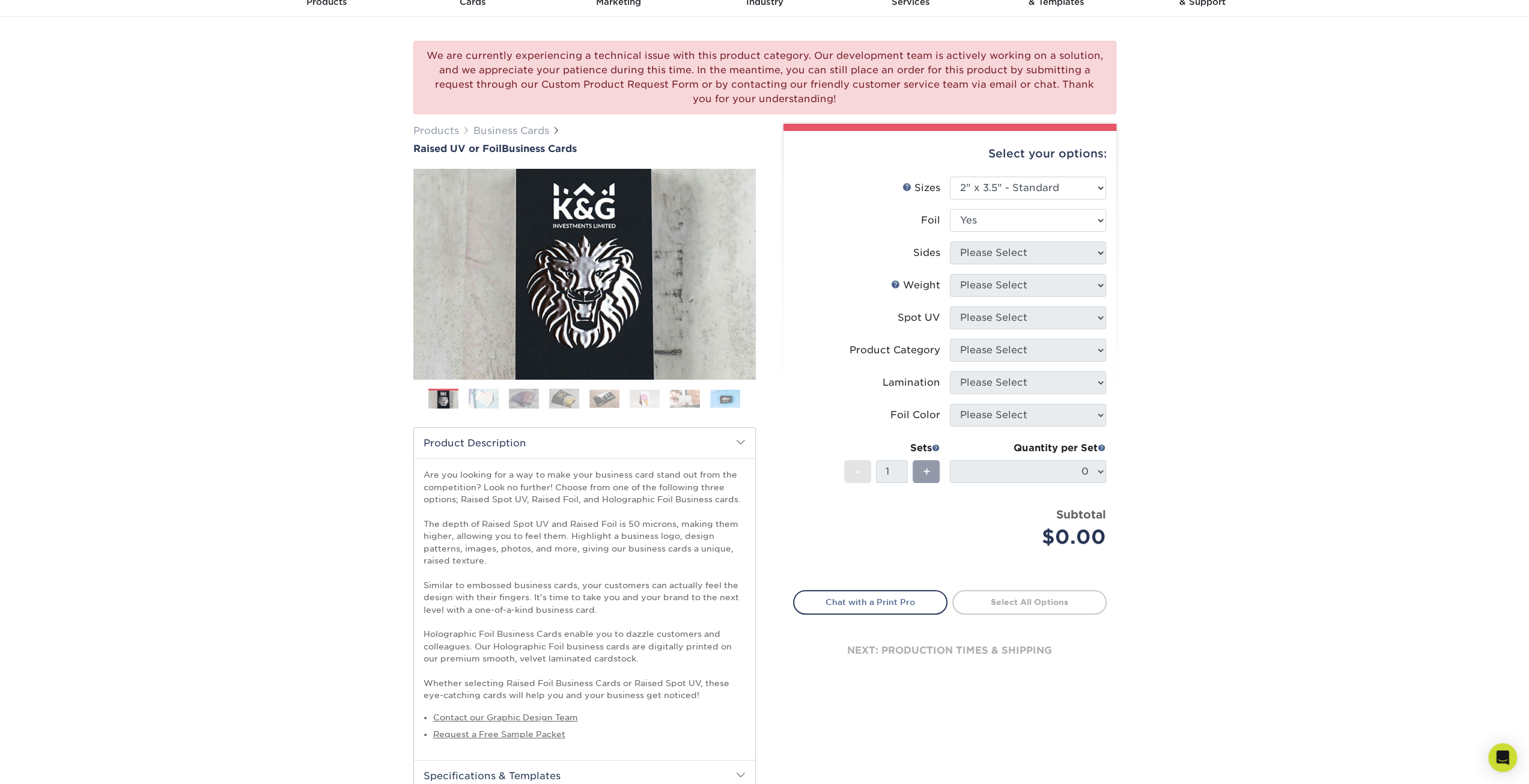
click at [949, 209] on select "Please Select No Yes" at bounding box center [1028, 221] width 157 height 23
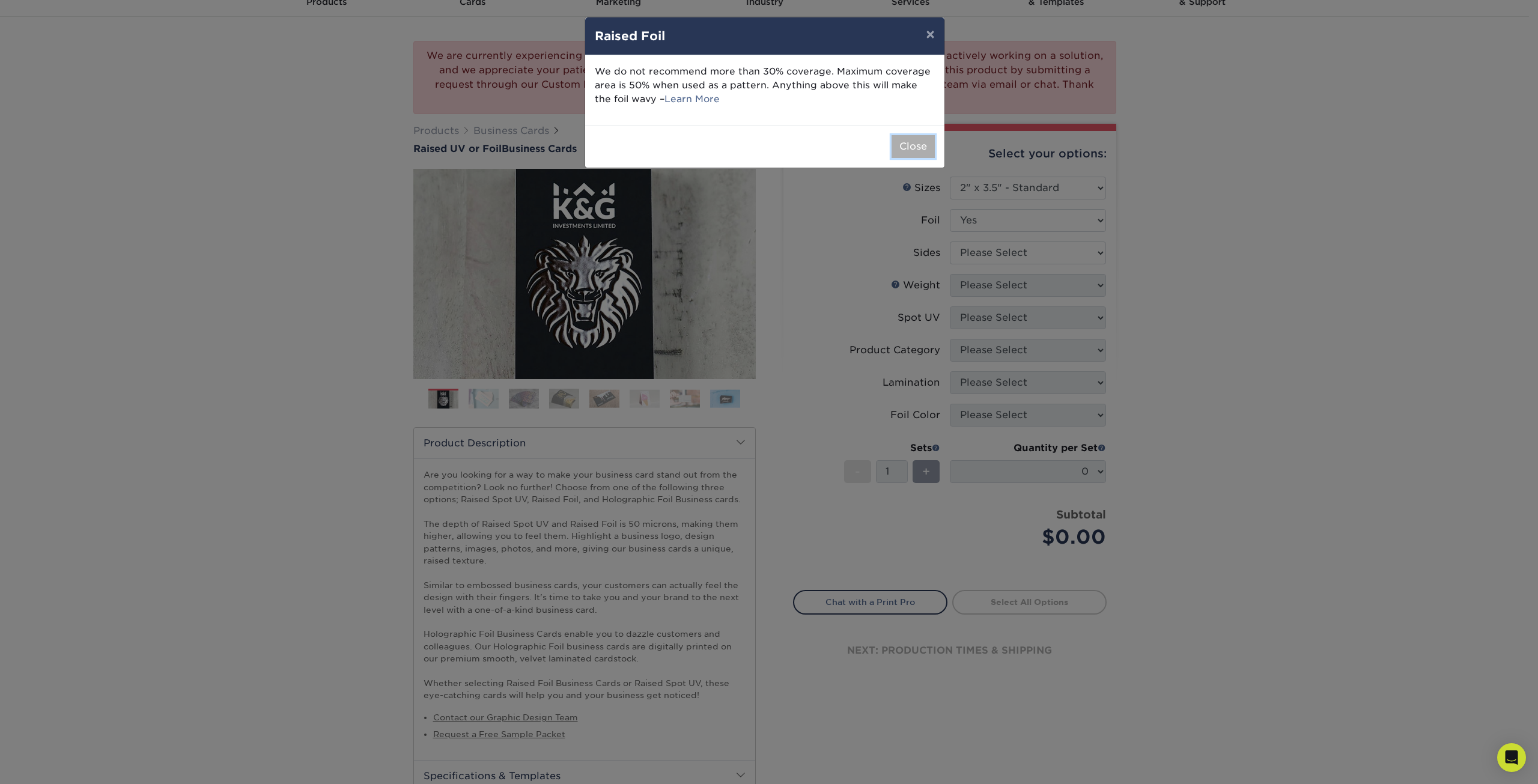
click at [909, 148] on button "Close" at bounding box center [912, 147] width 43 height 23
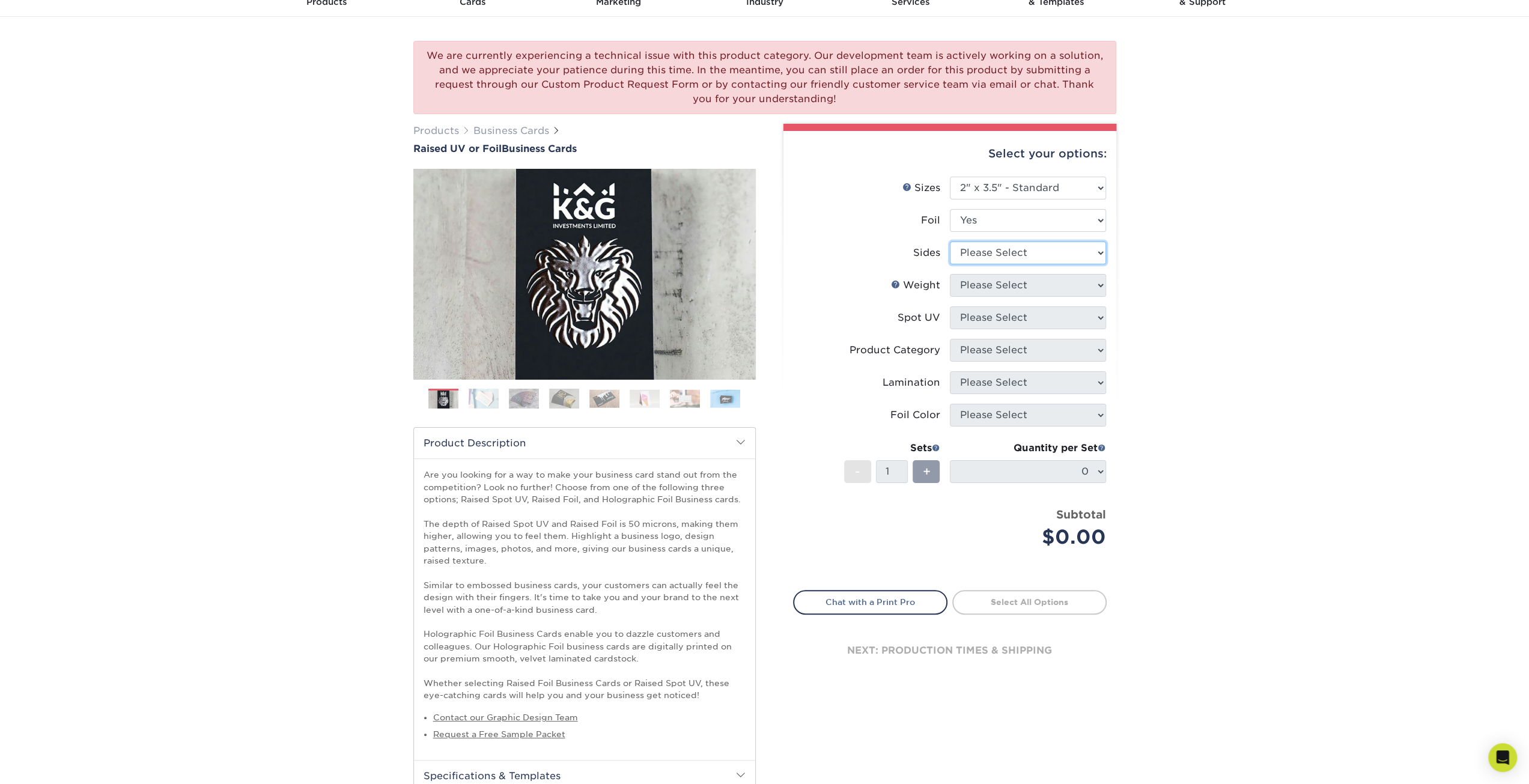
click at [970, 245] on select "Please Select Print Both Sides - Foil Both Sides Print Both Sides - Foil Front …" at bounding box center [1028, 253] width 157 height 23
select select "e9e9dfb3-fba1-4d60-972c-fd9ca5904d33"
click at [949, 242] on select "Please Select Print Both Sides - Foil Both Sides Print Both Sides - Foil Front …" at bounding box center [1028, 253] width 157 height 23
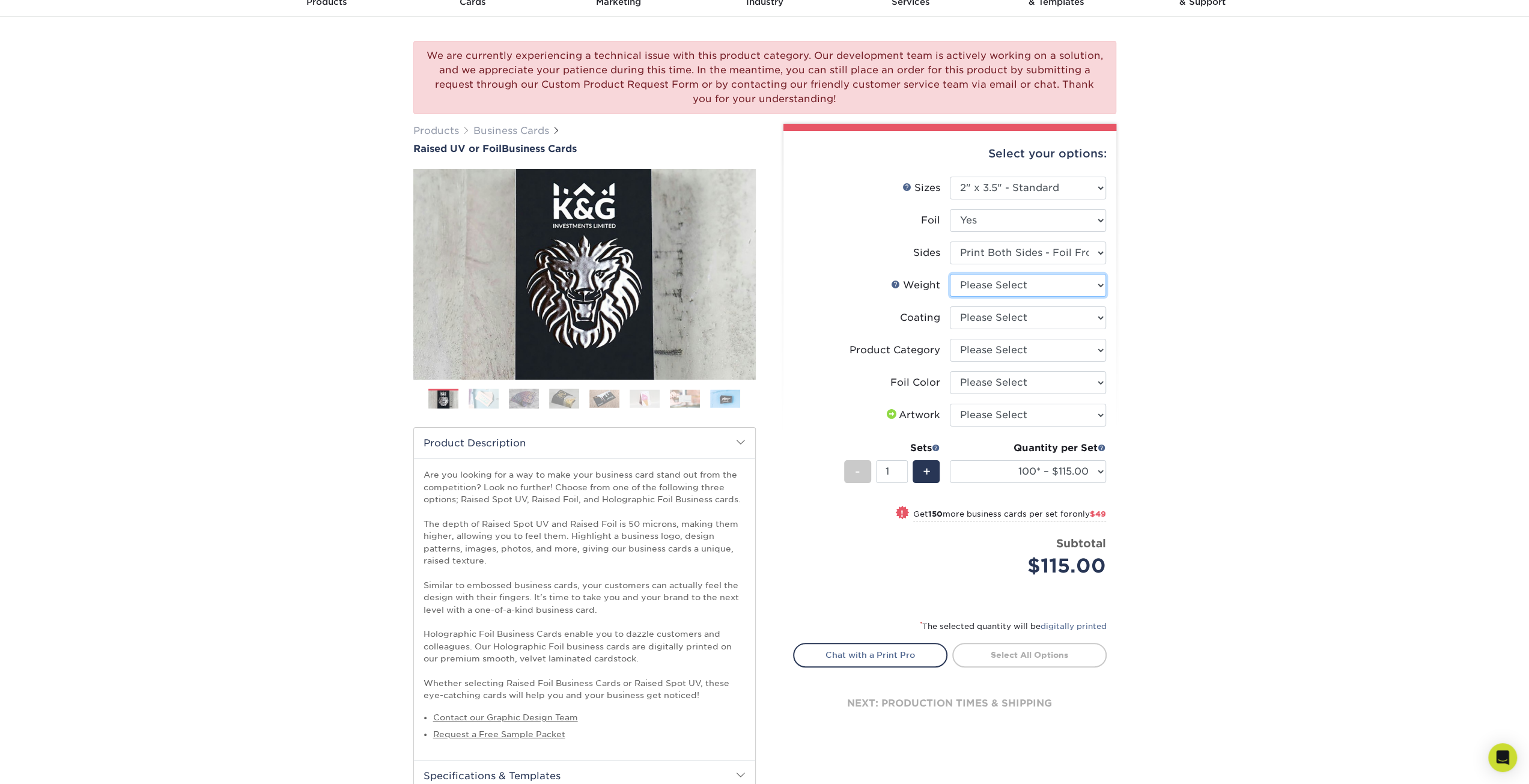
click at [993, 286] on select "Please Select 16PT" at bounding box center [1028, 286] width 157 height 23
select select "16PT"
click at [949, 274] on select "Please Select 16PT" at bounding box center [1028, 286] width 157 height 23
click at [990, 319] on select at bounding box center [1028, 318] width 157 height 23
click at [1217, 349] on div "We are currently experiencing a technical issue with this product category. Our…" at bounding box center [764, 563] width 1529 height 1093
